Goal: Entertainment & Leisure: Consume media (video, audio)

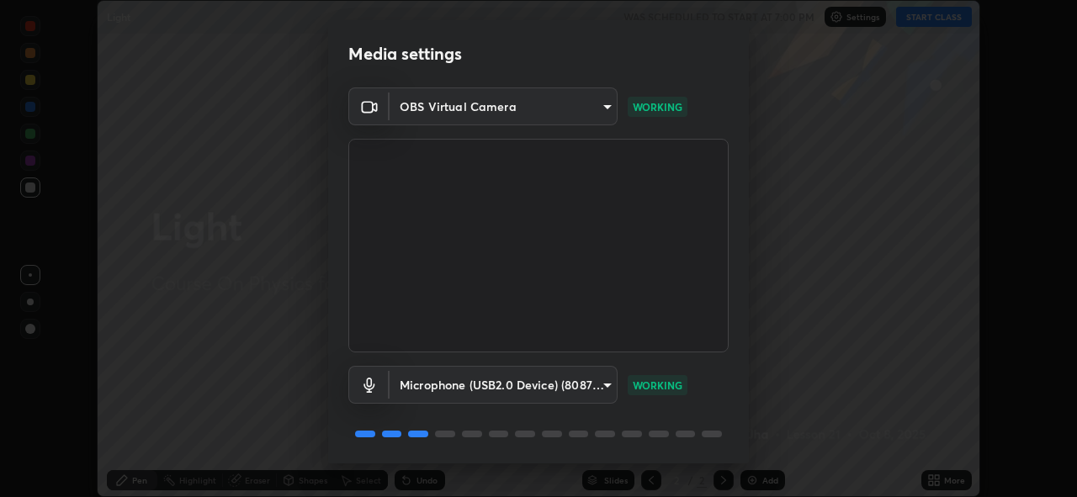
scroll to position [55, 0]
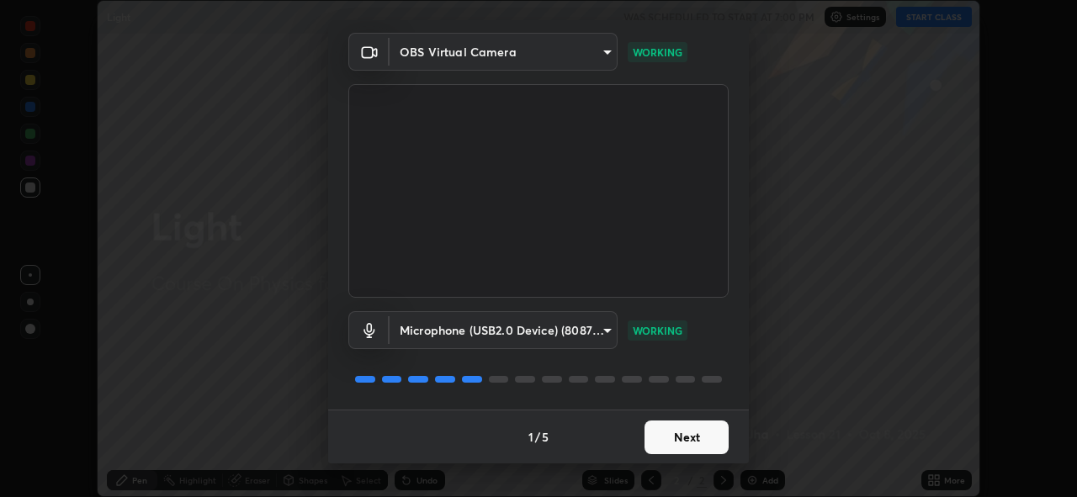
click at [661, 432] on button "Next" at bounding box center [687, 438] width 84 height 34
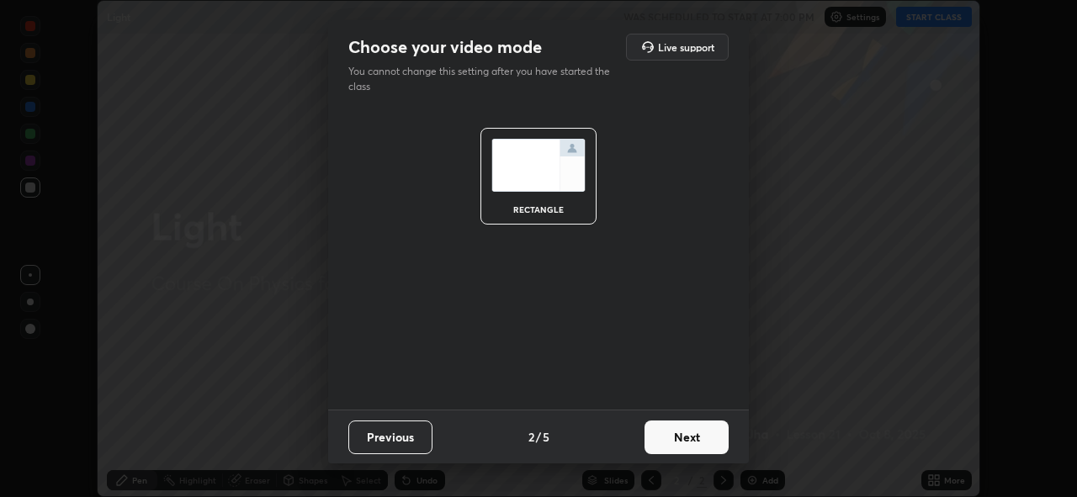
click at [664, 440] on button "Next" at bounding box center [687, 438] width 84 height 34
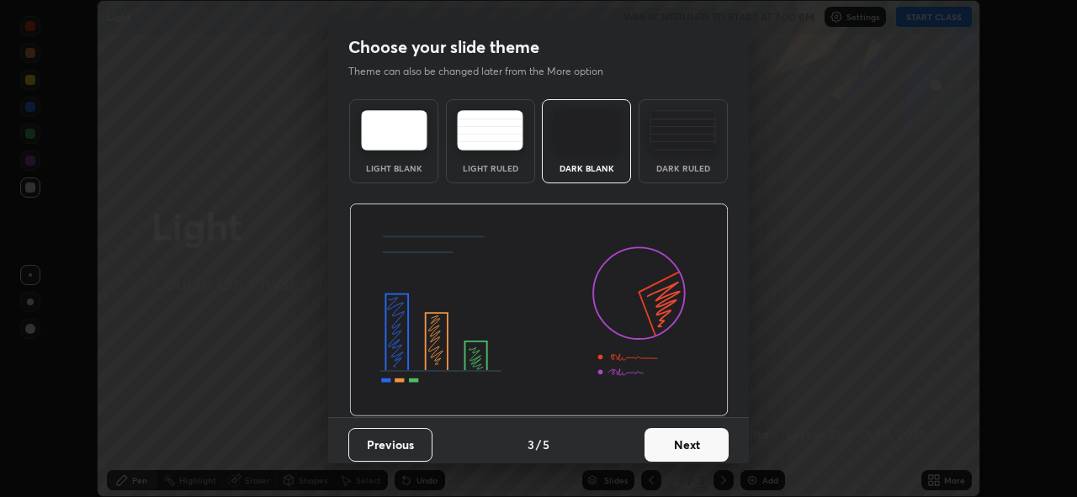
click at [667, 443] on button "Next" at bounding box center [687, 445] width 84 height 34
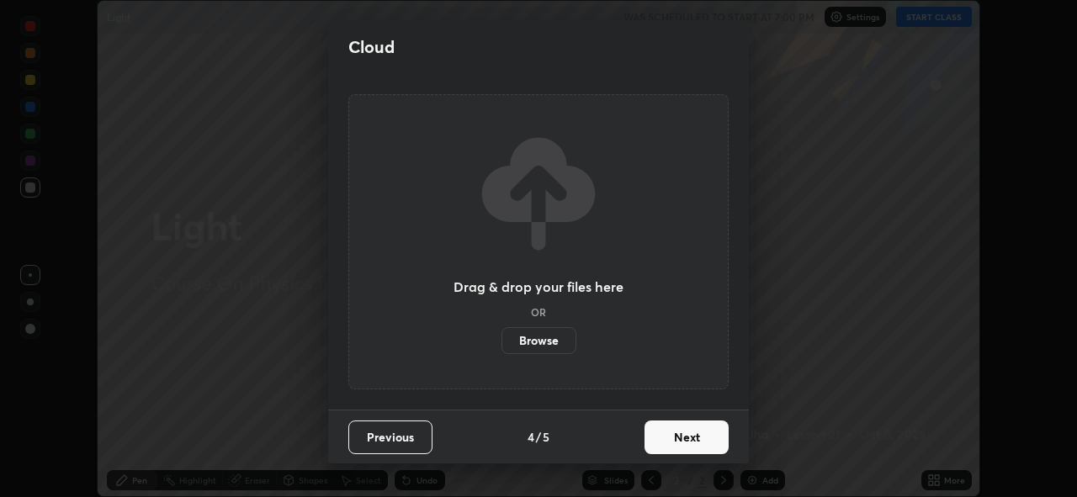
click at [672, 437] on button "Next" at bounding box center [687, 438] width 84 height 34
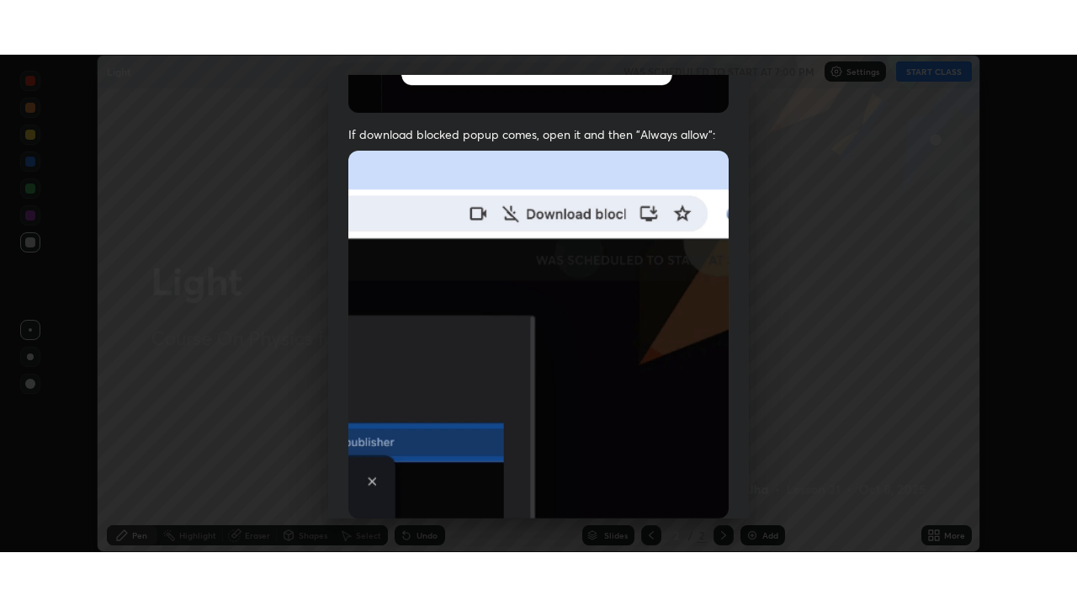
scroll to position [398, 0]
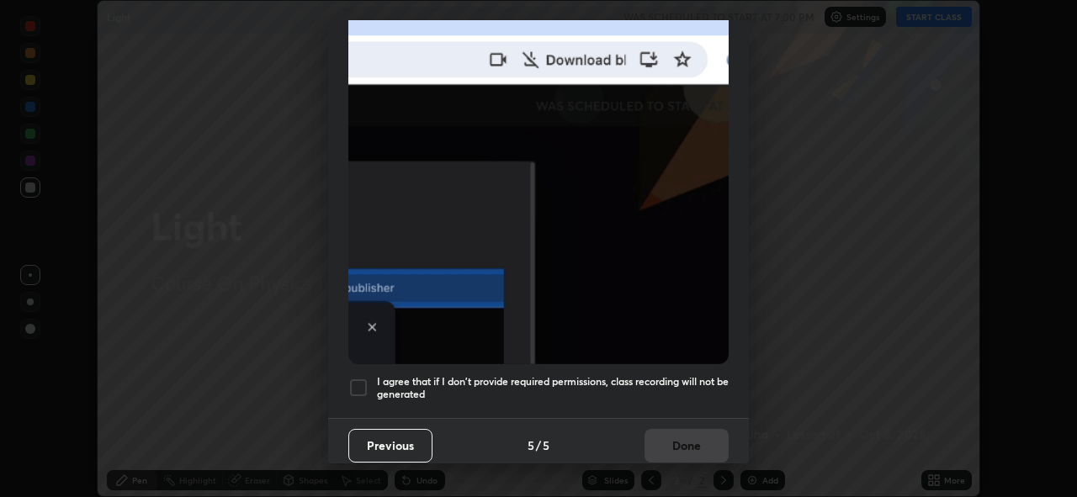
click at [357, 379] on div at bounding box center [358, 388] width 20 height 20
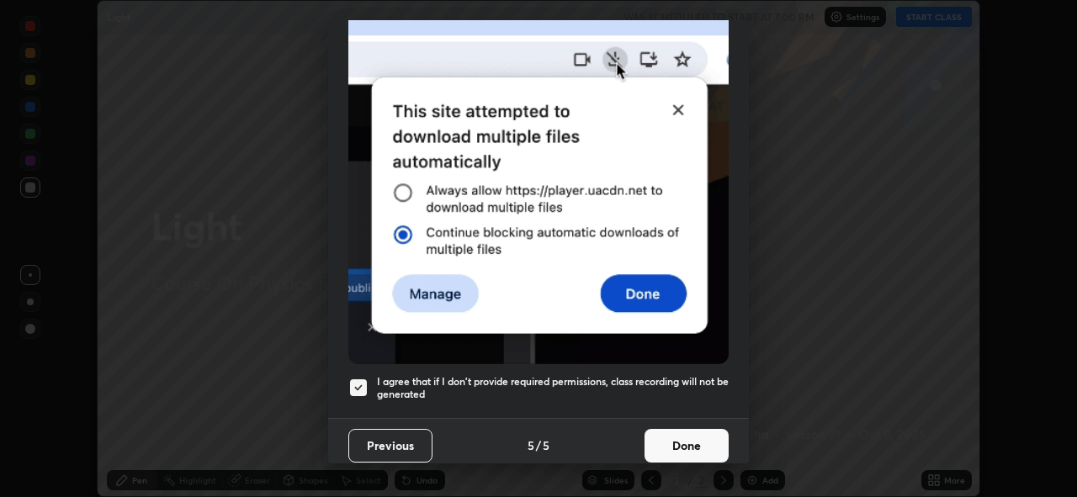
click at [677, 444] on button "Done" at bounding box center [687, 446] width 84 height 34
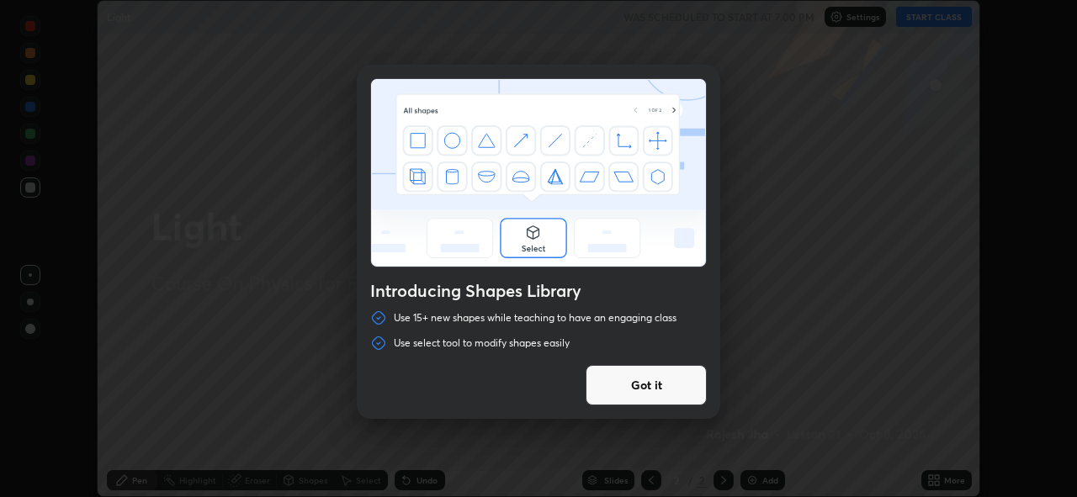
click at [633, 386] on button "Got it" at bounding box center [646, 385] width 121 height 40
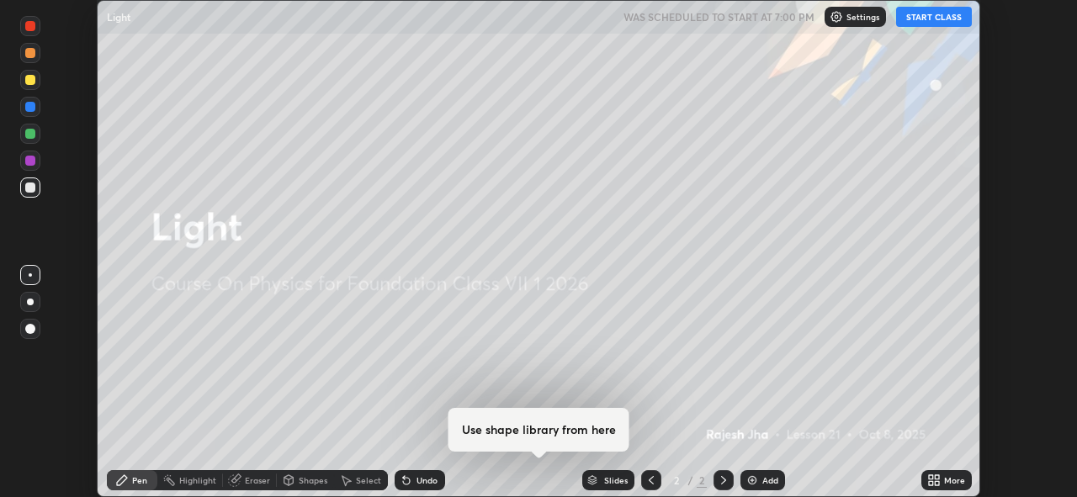
click at [936, 16] on button "START CLASS" at bounding box center [934, 17] width 76 height 20
click at [944, 479] on div "More" at bounding box center [954, 480] width 21 height 8
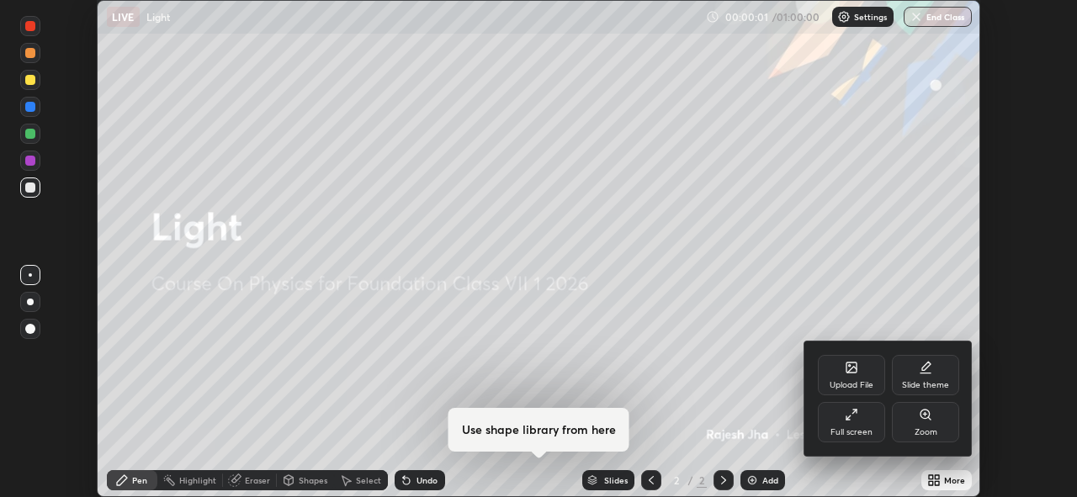
click at [863, 414] on div "Full screen" at bounding box center [851, 422] width 67 height 40
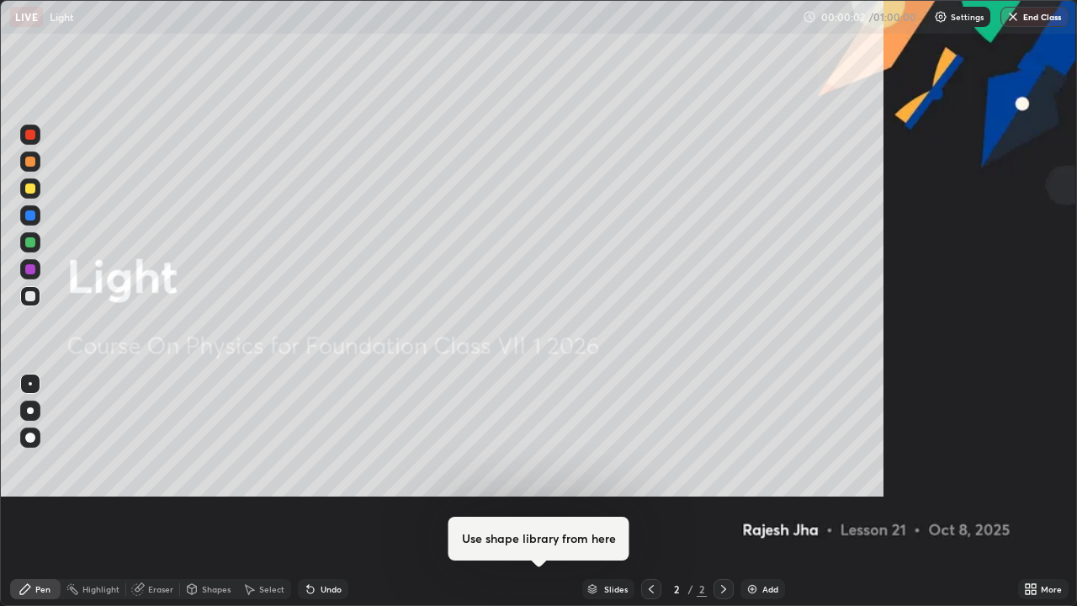
scroll to position [606, 1077]
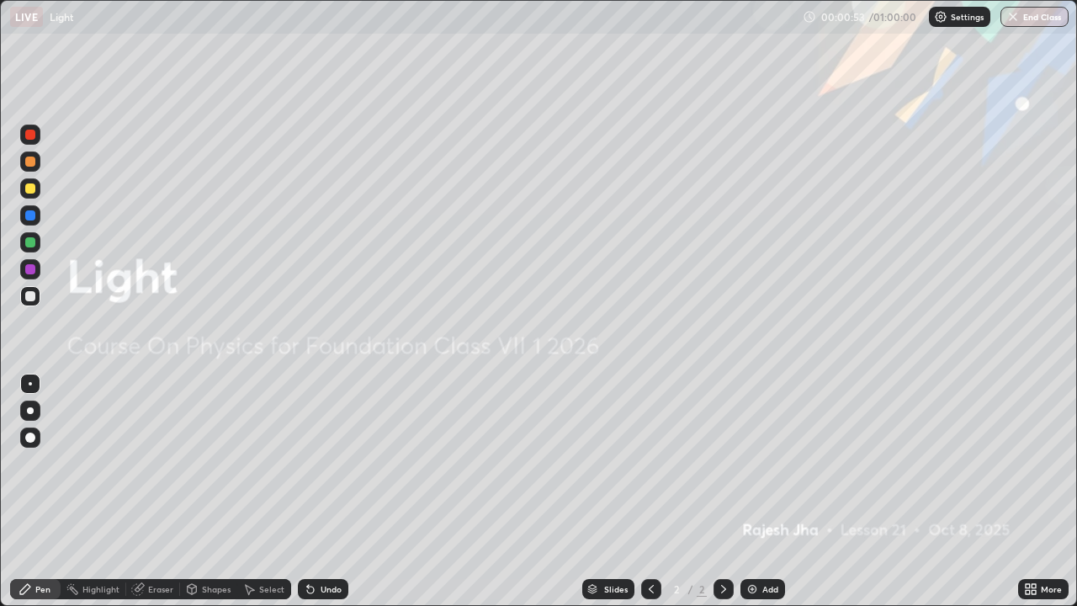
click at [766, 496] on div "Add" at bounding box center [770, 589] width 16 height 8
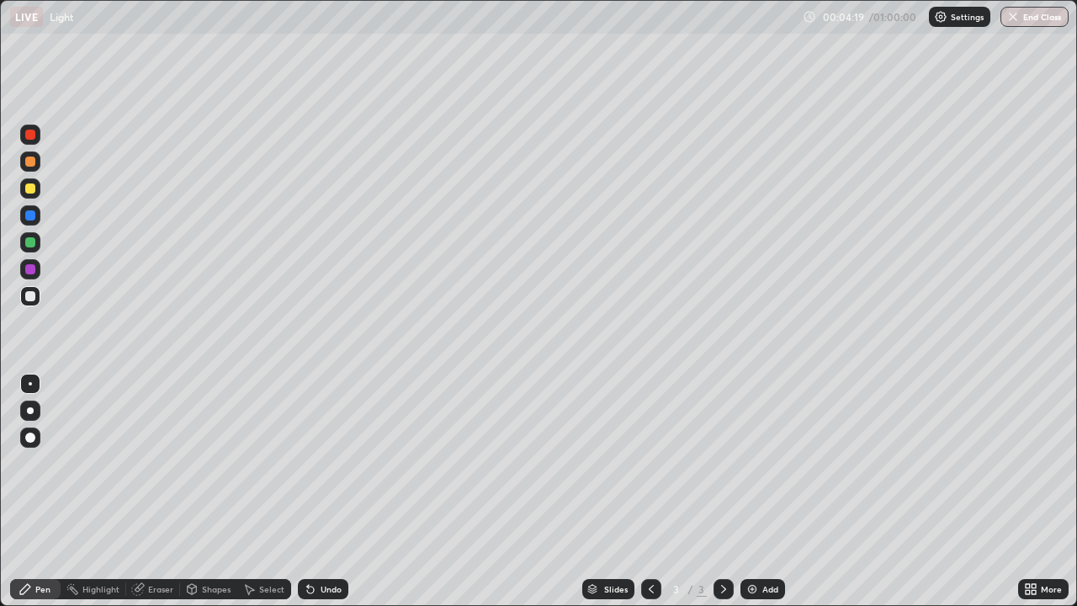
click at [158, 496] on div "Eraser" at bounding box center [160, 589] width 25 height 8
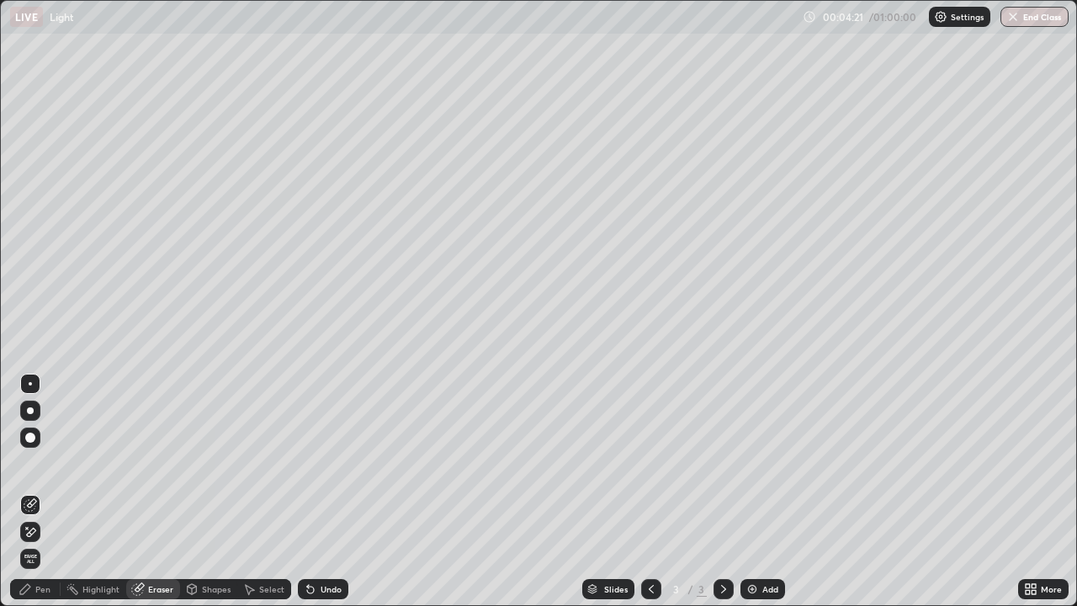
click at [35, 496] on div "Pen" at bounding box center [42, 589] width 15 height 8
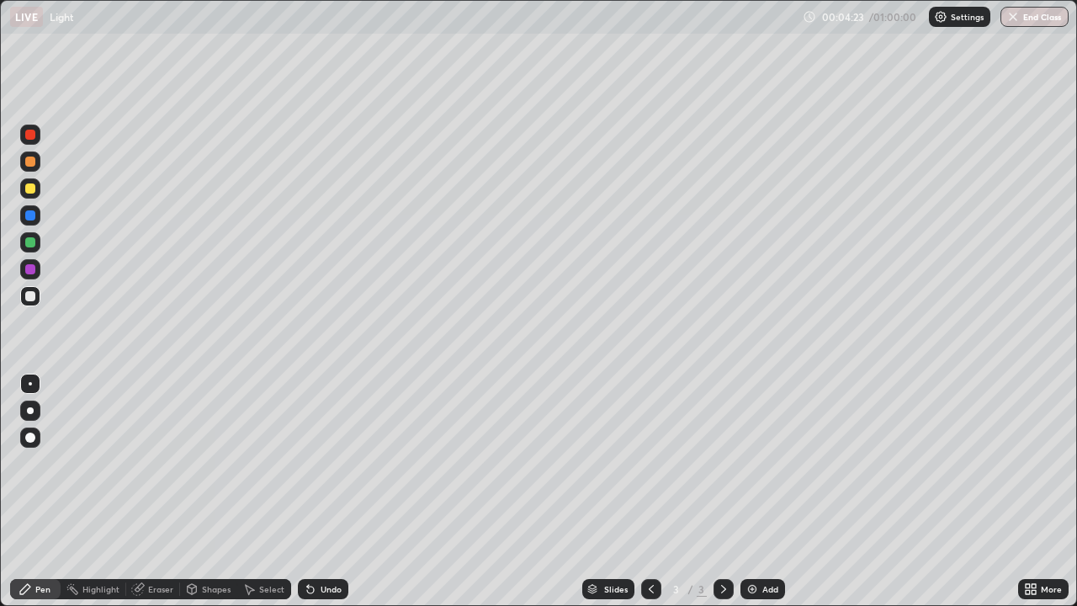
click at [29, 435] on div at bounding box center [30, 437] width 10 height 10
click at [148, 496] on div "Eraser" at bounding box center [160, 589] width 25 height 8
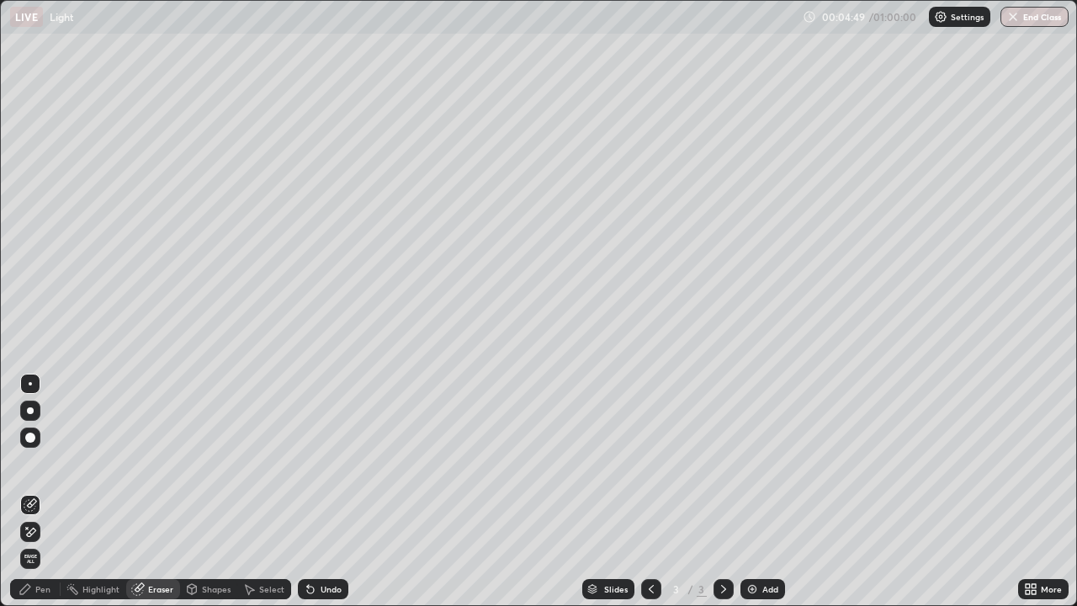
click at [45, 496] on div "Pen" at bounding box center [42, 589] width 15 height 8
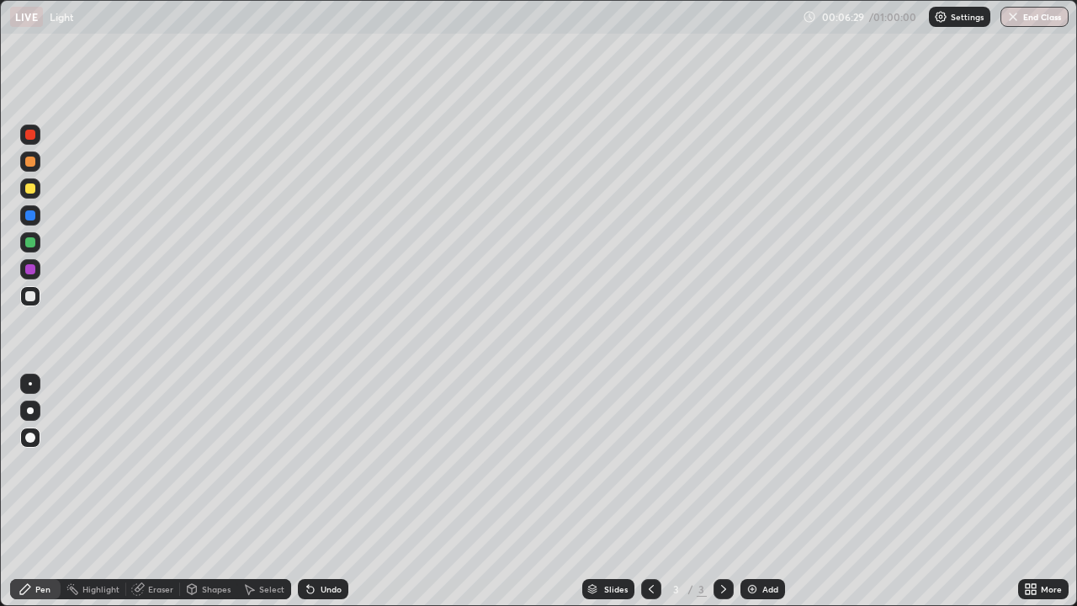
click at [33, 187] on div at bounding box center [30, 188] width 10 height 10
click at [160, 496] on div "Eraser" at bounding box center [160, 589] width 25 height 8
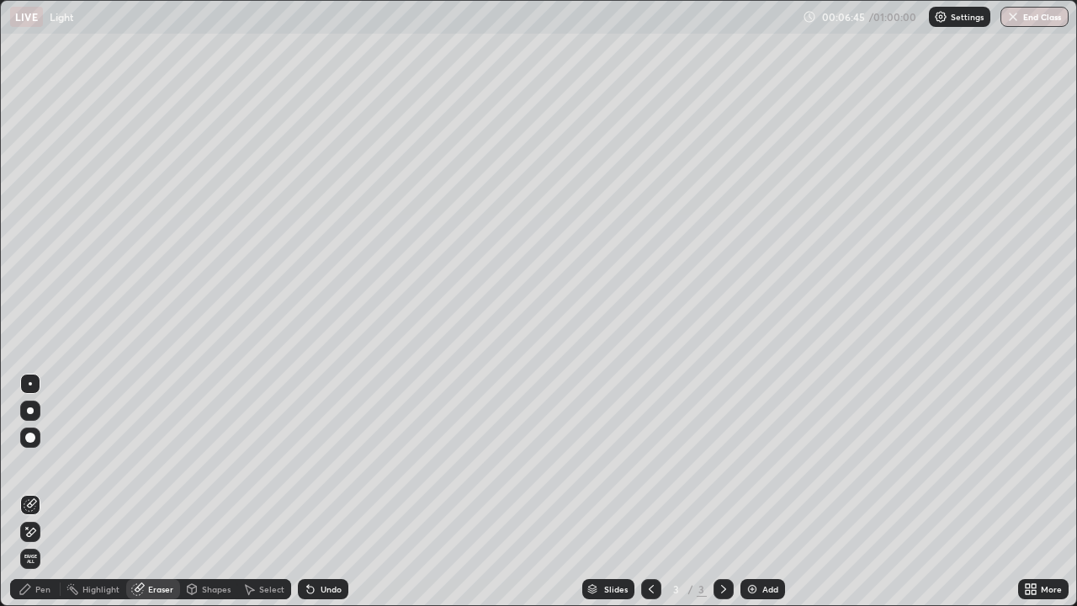
click at [43, 496] on div "Pen" at bounding box center [35, 589] width 50 height 20
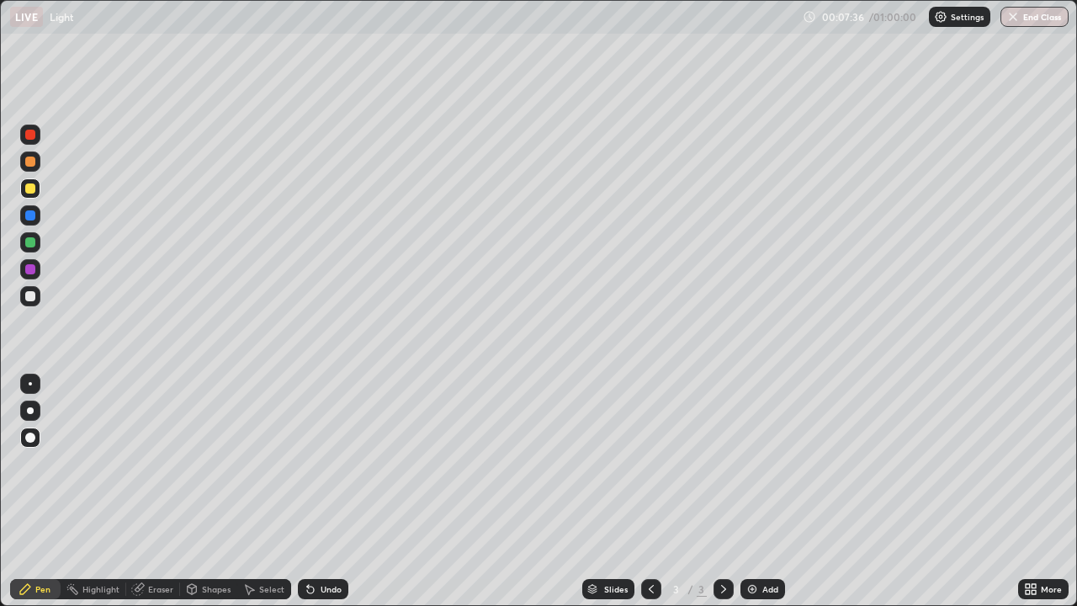
click at [30, 297] on div at bounding box center [30, 296] width 10 height 10
click at [29, 192] on div at bounding box center [30, 188] width 10 height 10
click at [24, 215] on div at bounding box center [30, 215] width 20 height 20
click at [33, 279] on div at bounding box center [30, 269] width 20 height 20
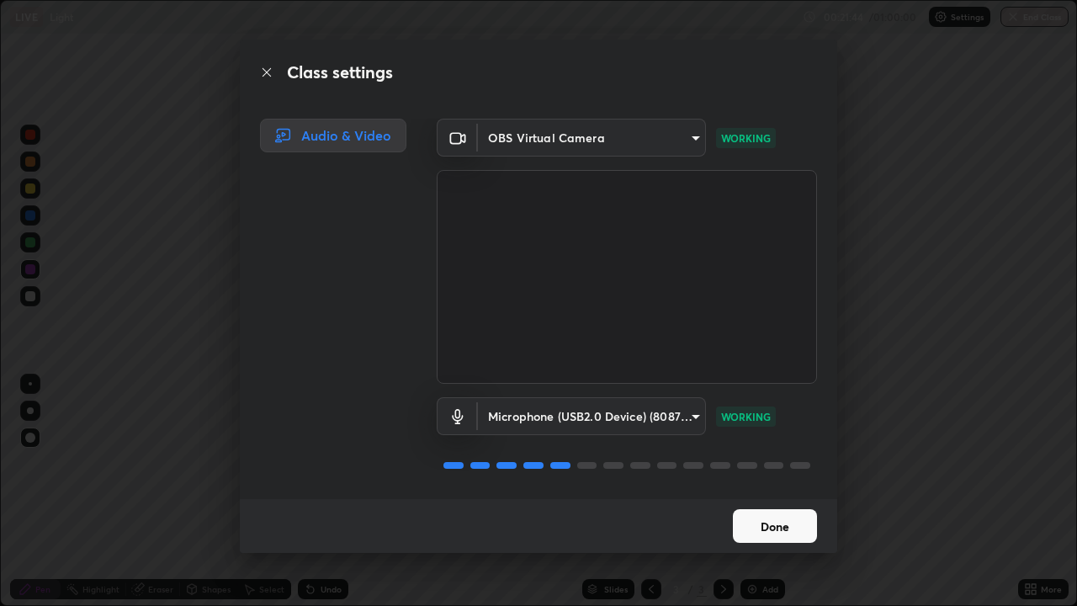
click at [762, 496] on button "Done" at bounding box center [775, 526] width 84 height 34
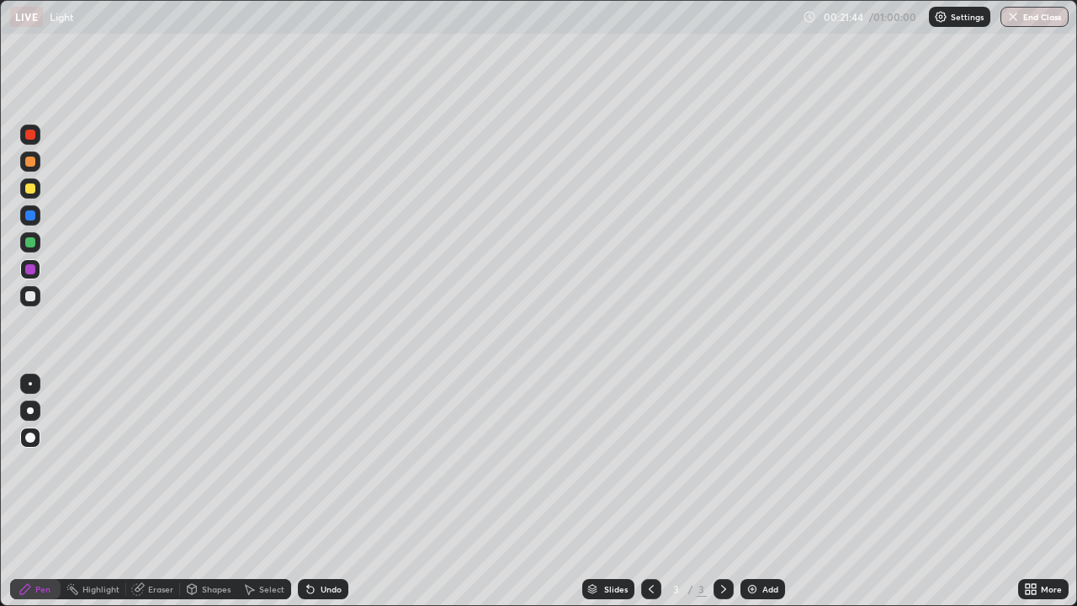
click at [752, 496] on img at bounding box center [751, 588] width 13 height 13
